Goal: Obtain resource: Obtain resource

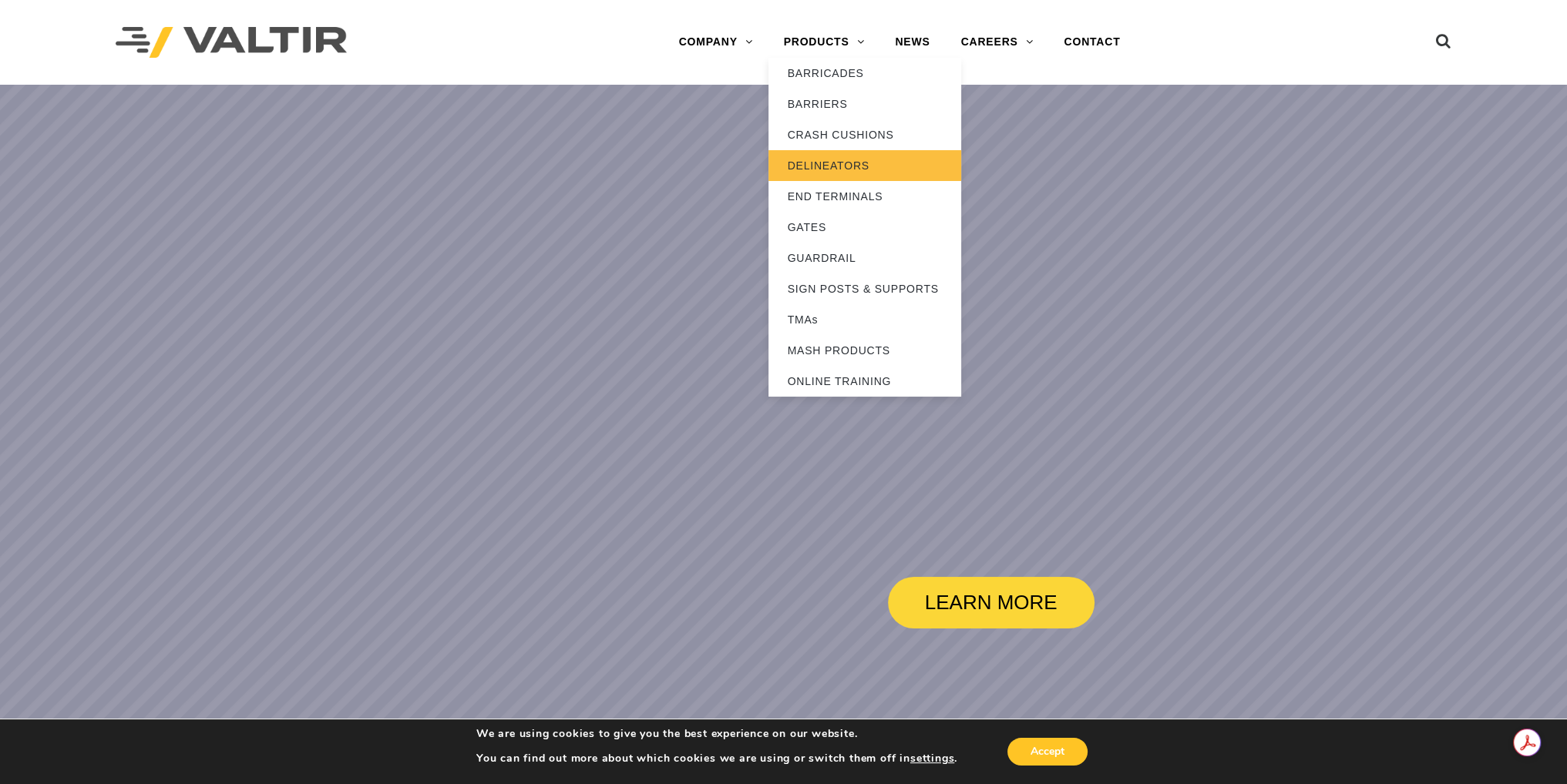
click at [852, 162] on link "DELINEATORS" at bounding box center [865, 166] width 193 height 31
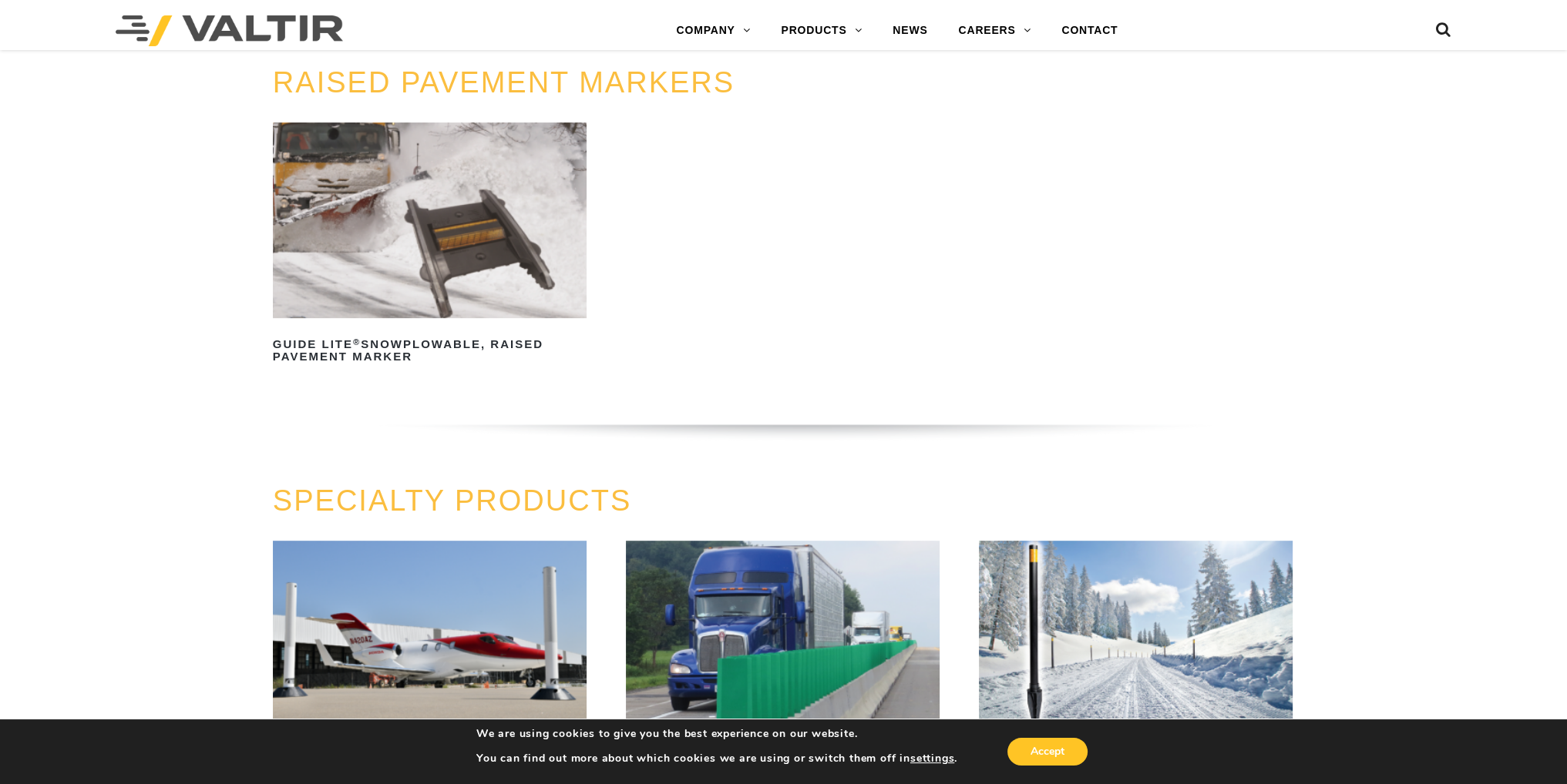
scroll to position [1232, 0]
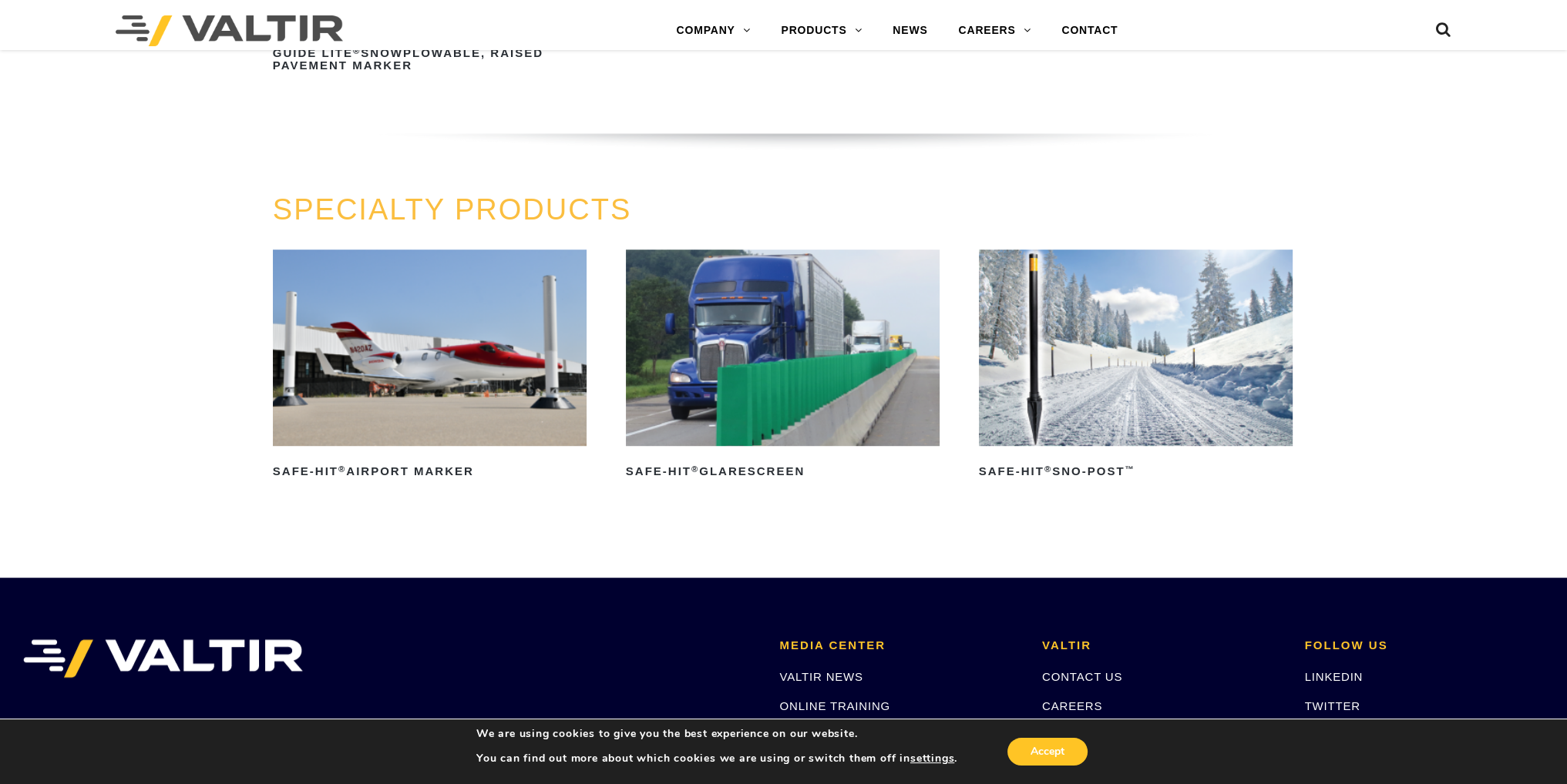
click at [832, 416] on img at bounding box center [783, 347] width 315 height 197
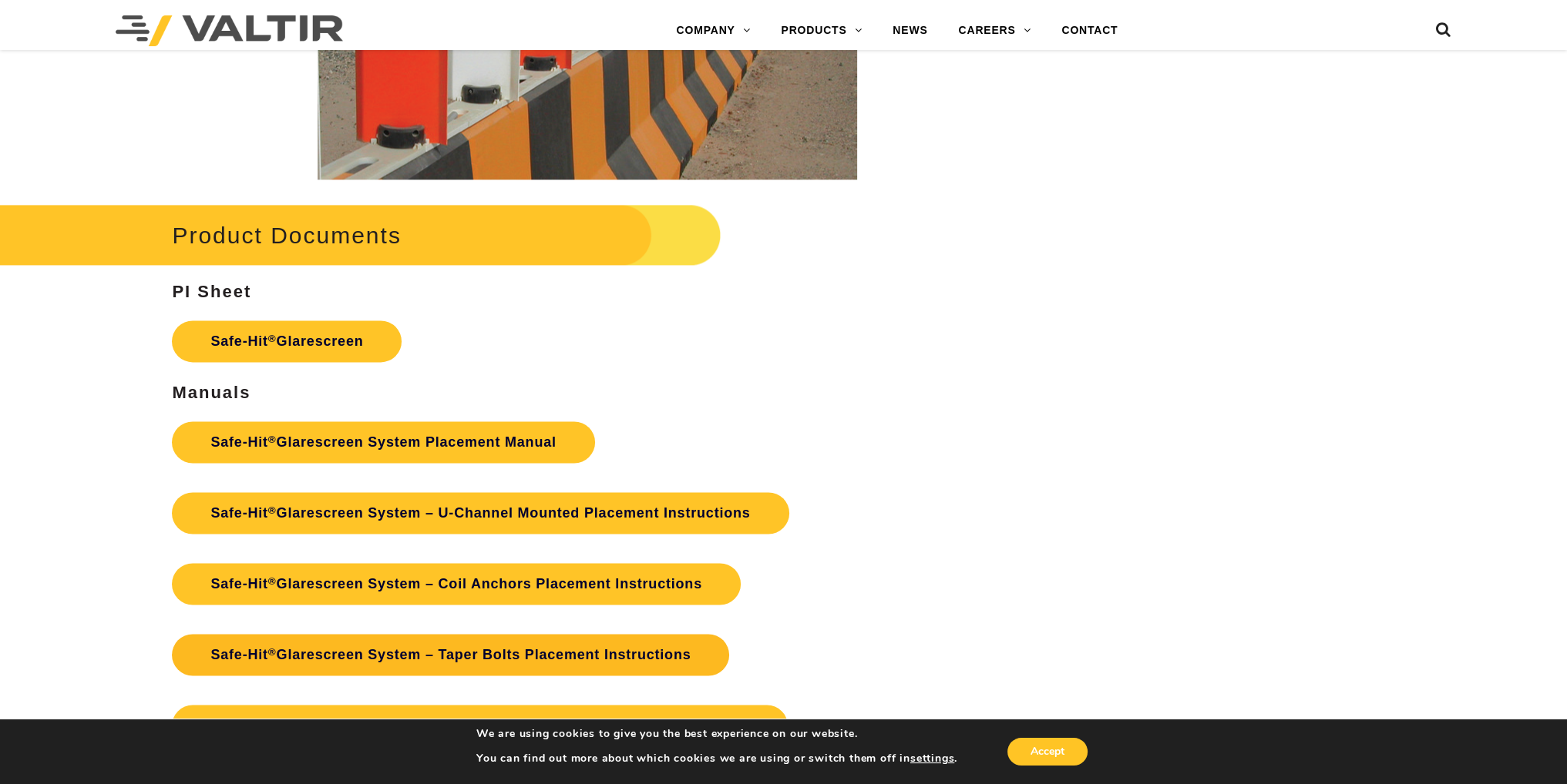
scroll to position [3159, 0]
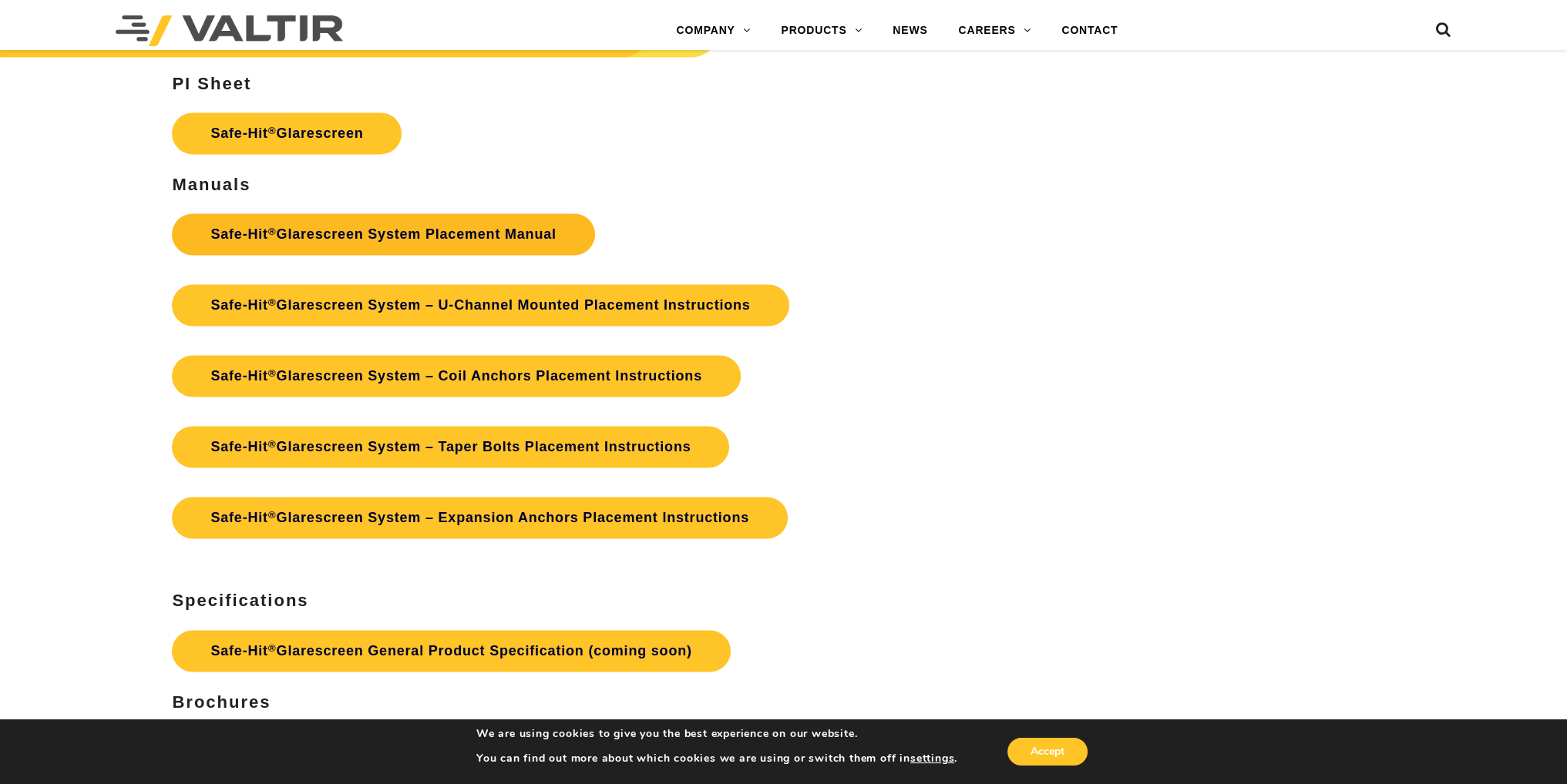
click at [414, 235] on link "Safe-Hit ® Glarescreen System Placement Manual" at bounding box center [382, 235] width 422 height 42
